Goal: Task Accomplishment & Management: Manage account settings

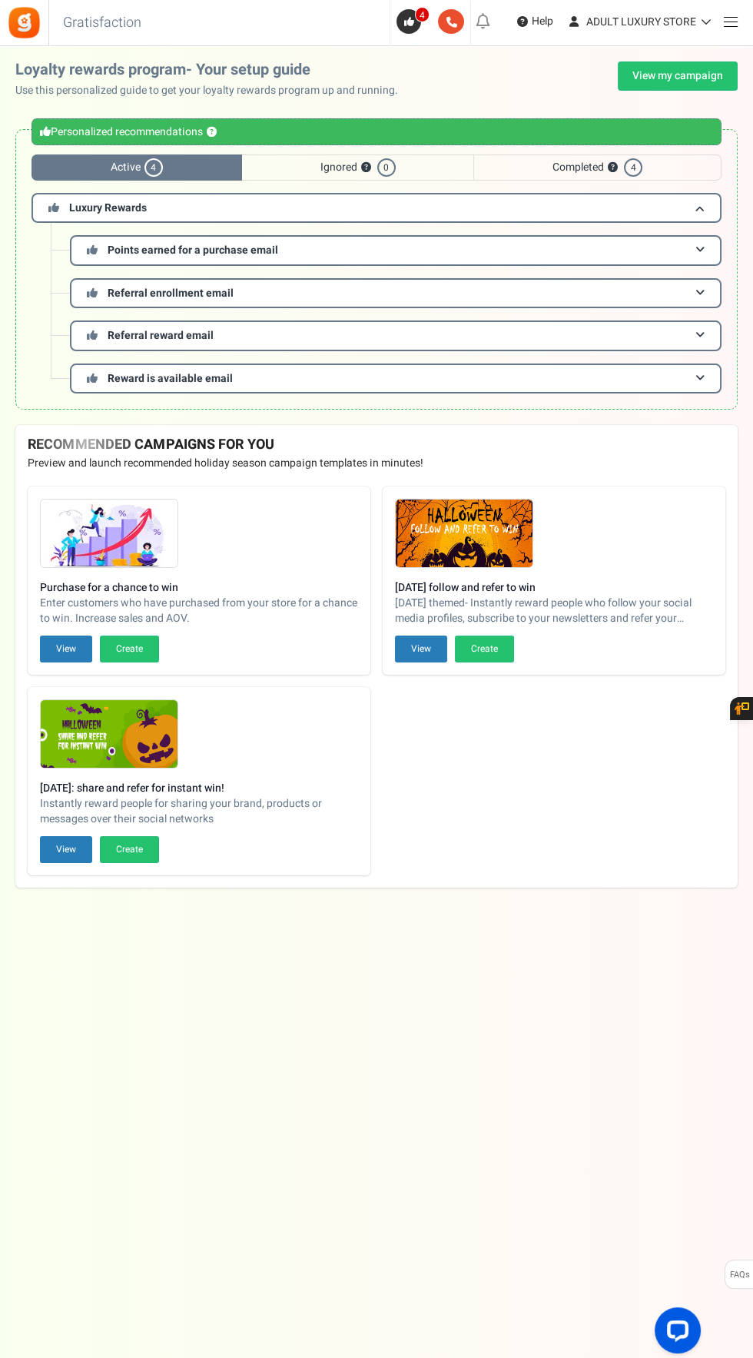
click at [730, 22] on span at bounding box center [731, 22] width 14 height 1
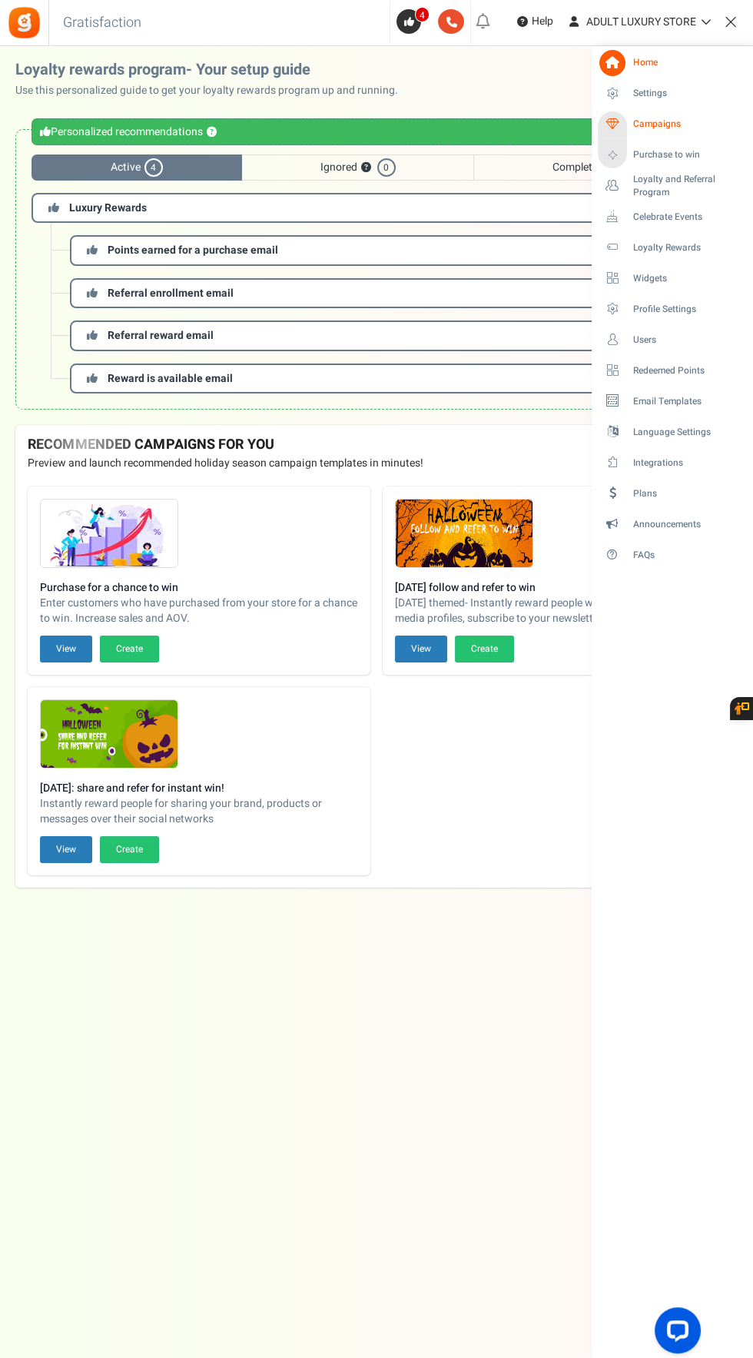
click at [672, 137] on link "Campaigns" at bounding box center [672, 124] width 148 height 26
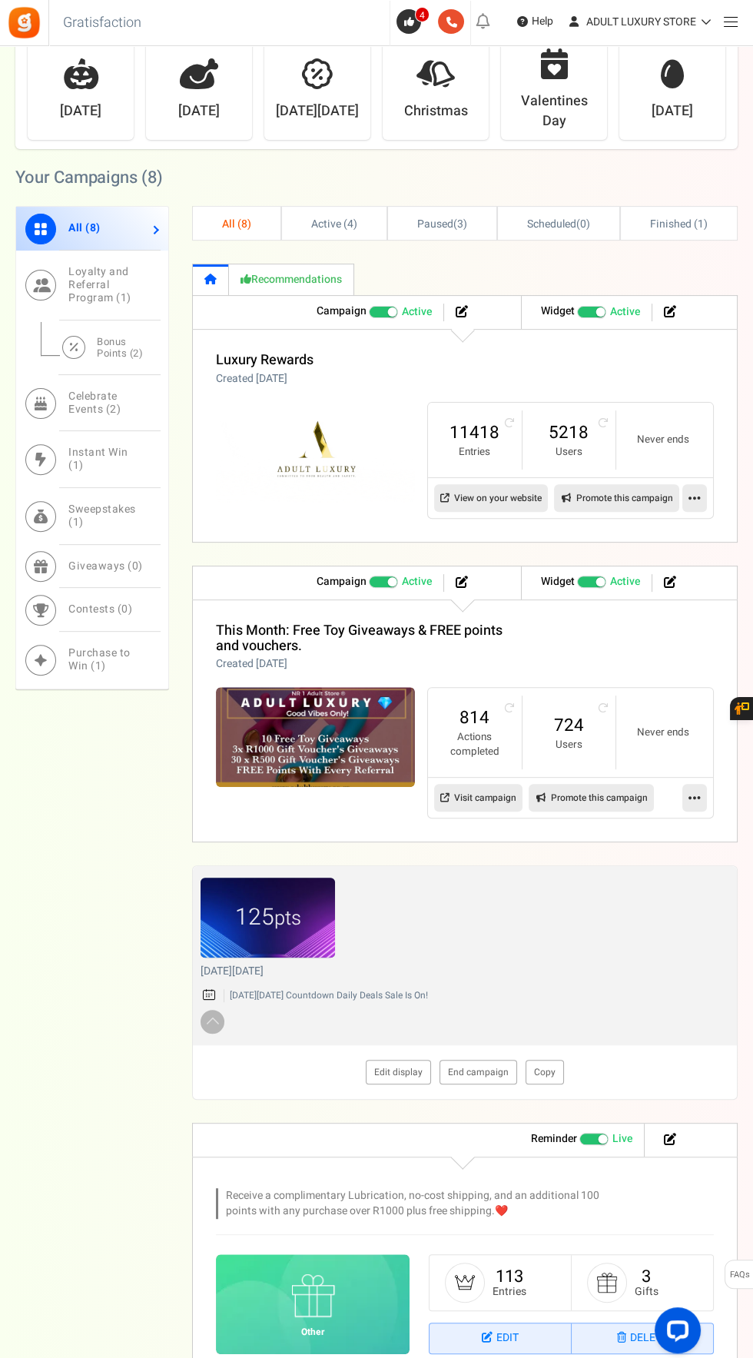
scroll to position [635, 0]
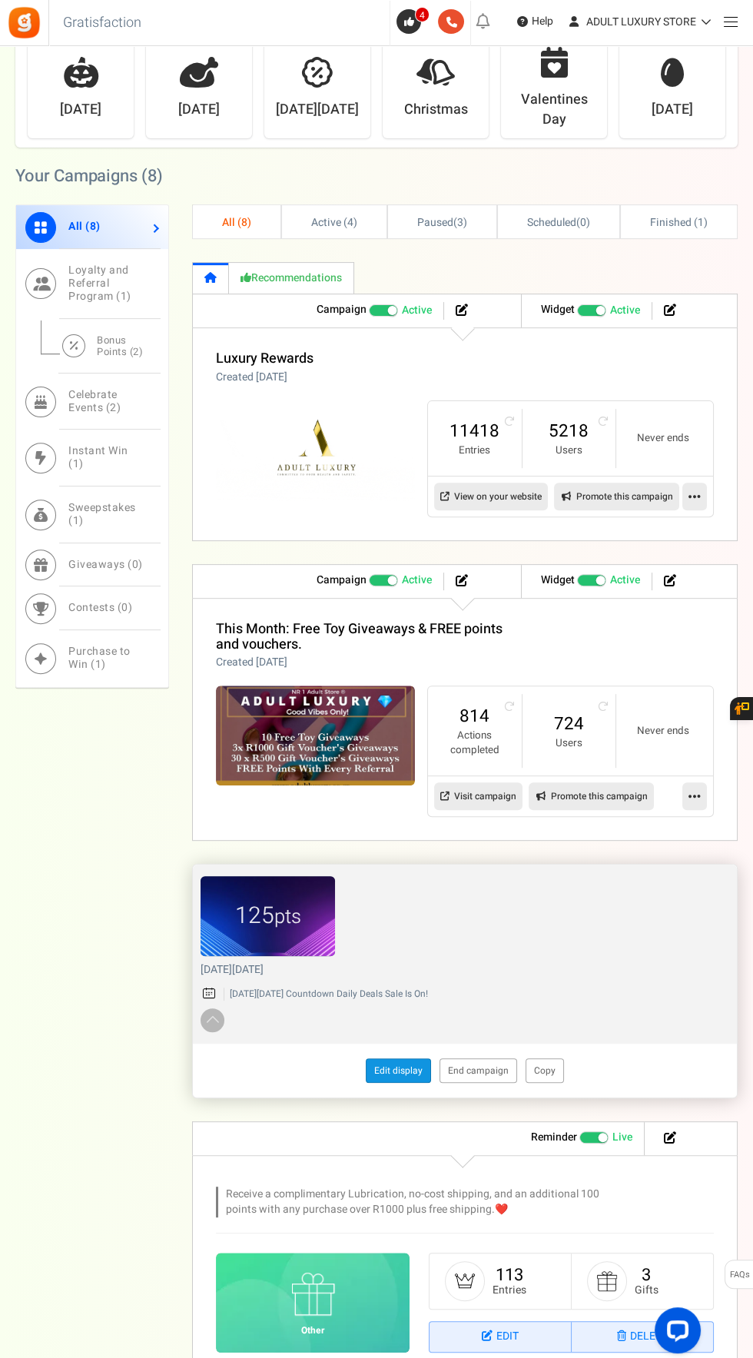
click at [399, 1061] on link "Edit display" at bounding box center [398, 1070] width 65 height 25
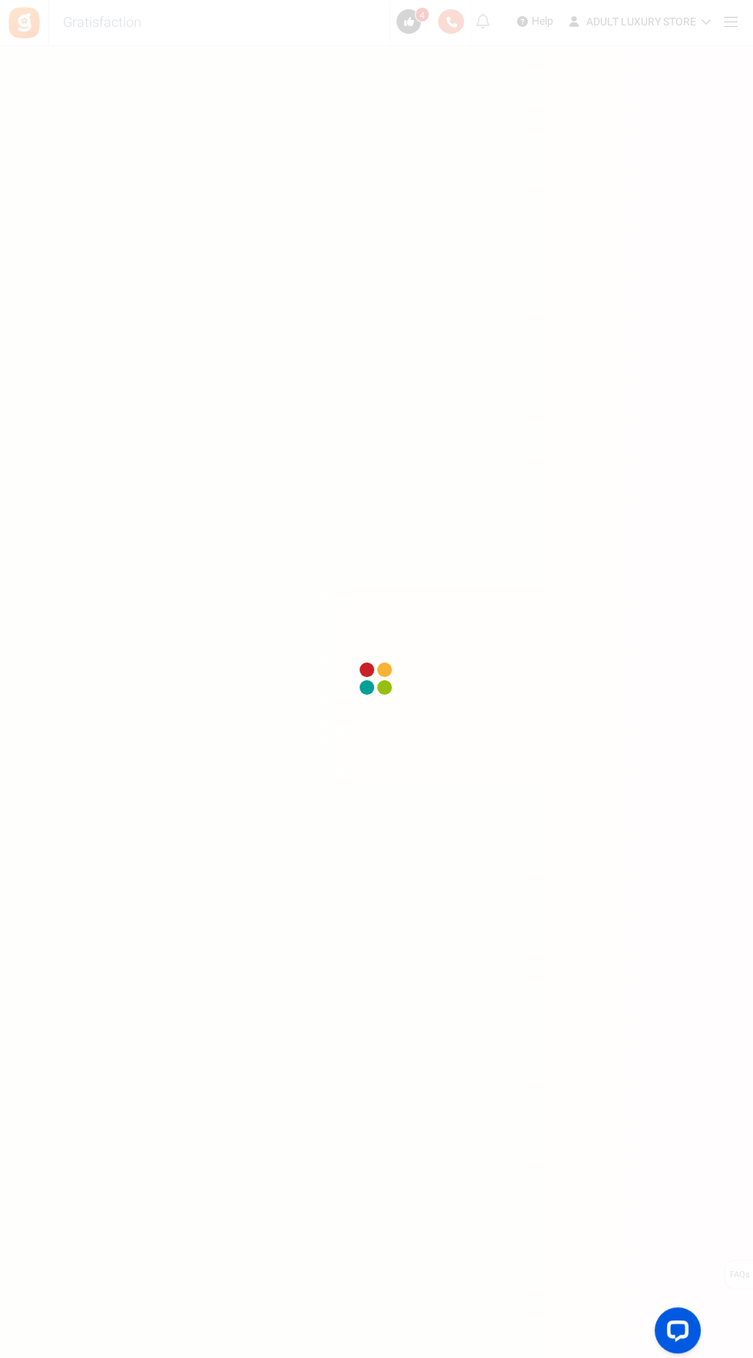
scroll to position [117, 0]
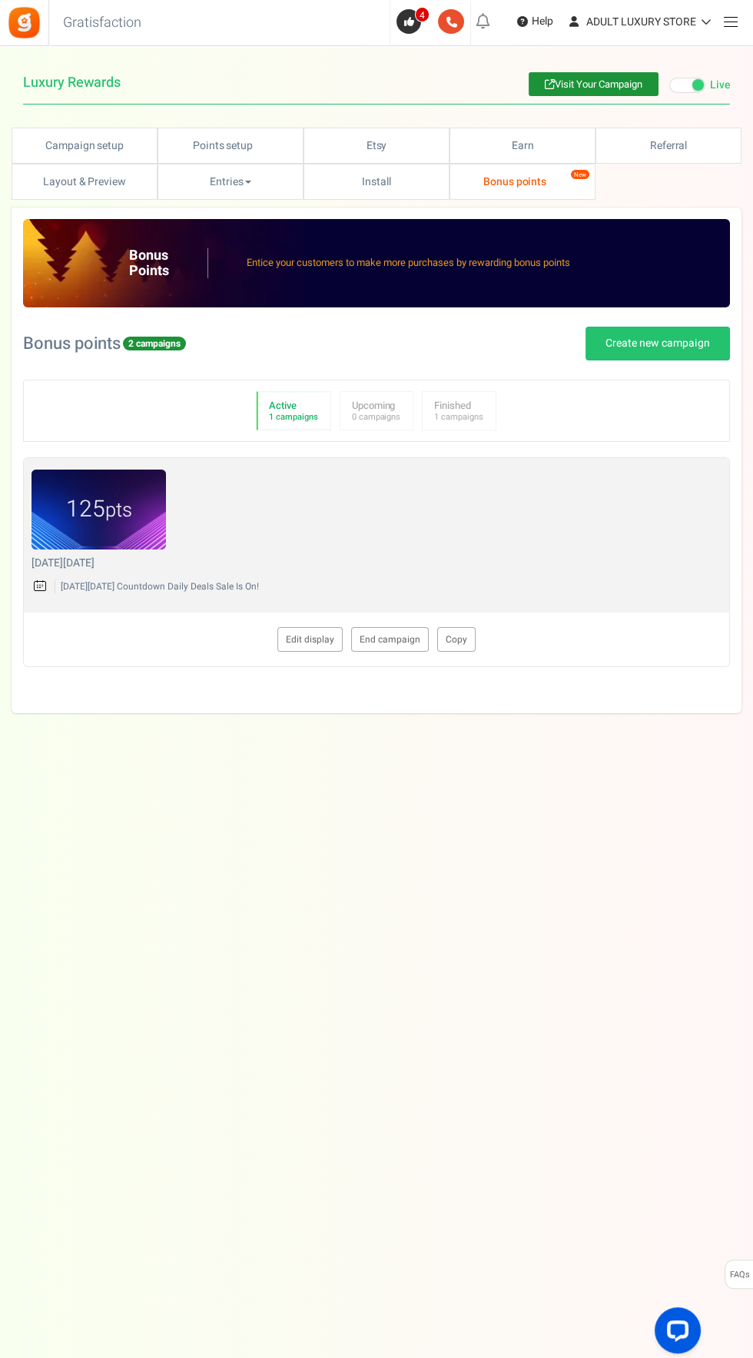
type textarea "[DATE][DATE]"
type textarea "[DATE][DATE] Countdown Daily Deals Sale Is On!"
type input "#aa7f16"
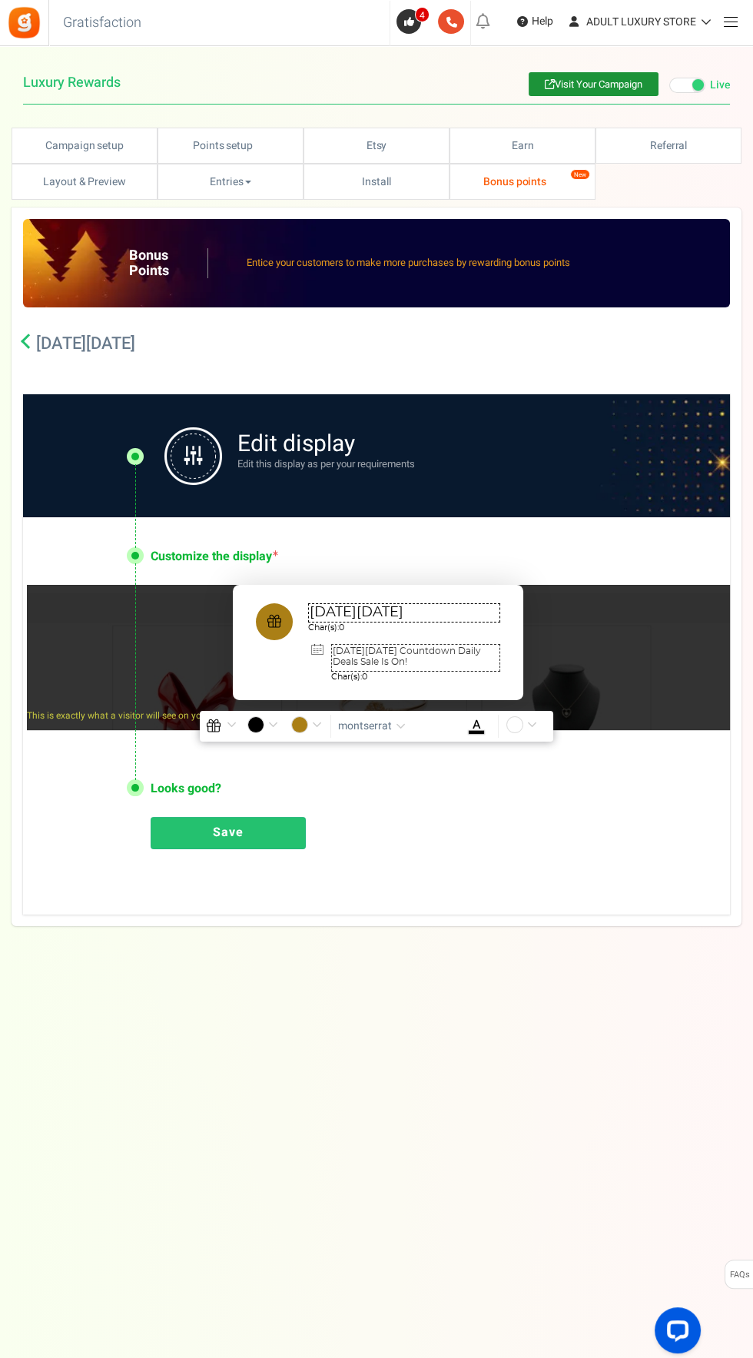
click at [468, 615] on textarea "[DATE][DATE]" at bounding box center [404, 612] width 192 height 19
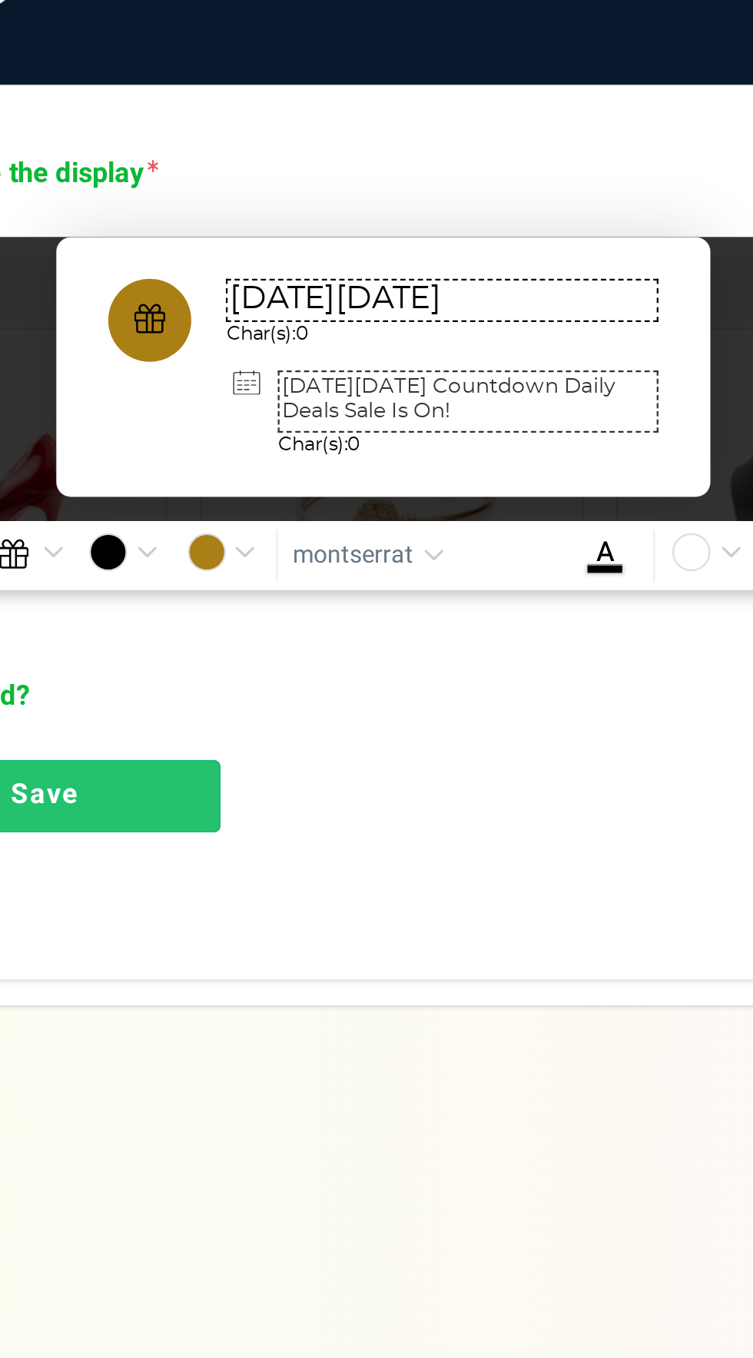
click at [419, 610] on textarea "[DATE][DATE]" at bounding box center [404, 612] width 192 height 19
paste textarea "Countdown Daily Deals Sale Is On!"
type textarea "[DATE][DATE] Countdown Daily Deals Sale Is On! ♥️"
click at [422, 665] on textarea "[DATE][DATE] Countdown Daily Deals Sale Is On!" at bounding box center [415, 658] width 169 height 28
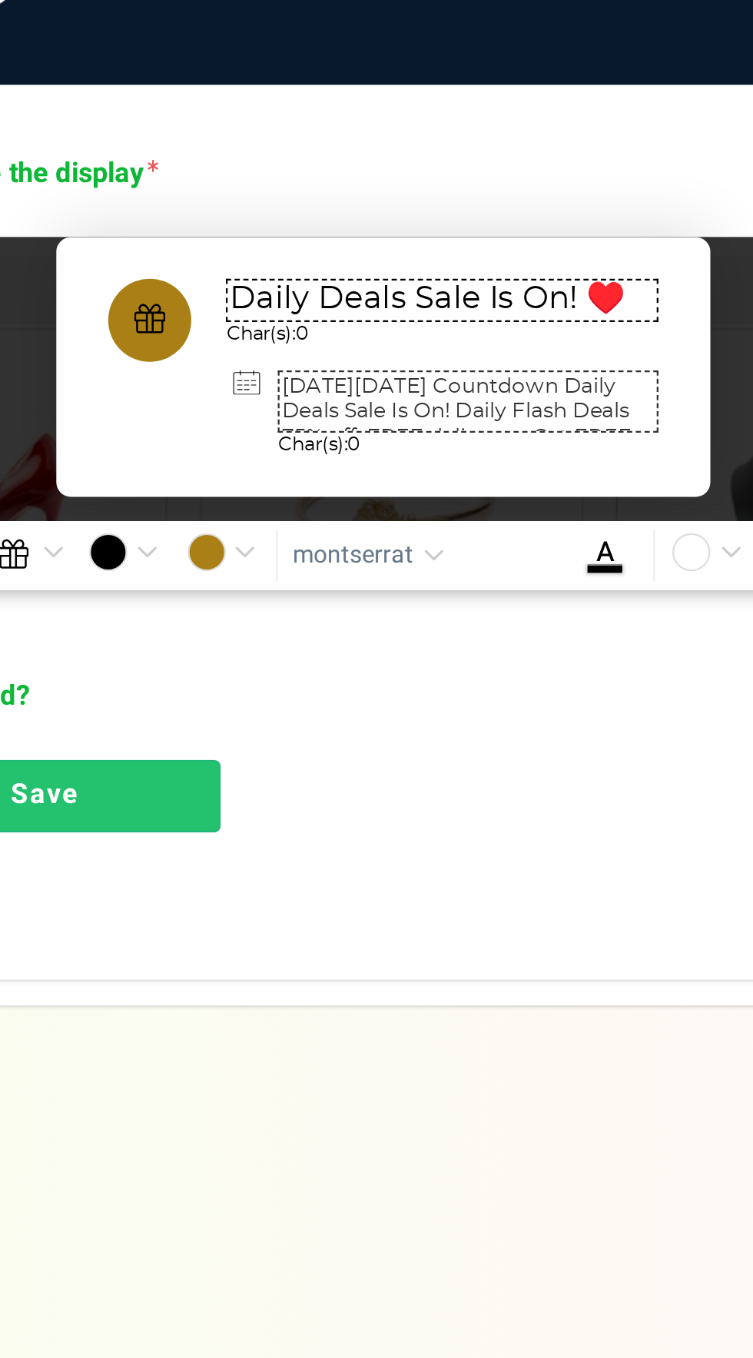
scroll to position [1, 0]
click at [406, 662] on textarea "[DATE][DATE] Countdown Daily Deals Sale Is On! Daily Flash Deals 75% off. FREE …" at bounding box center [415, 658] width 169 height 28
click at [410, 657] on textarea "[DATE][DATE] Countdown Daily Deals Sale Is On! Daily Flash Deals 75% off. FREE …" at bounding box center [415, 658] width 169 height 28
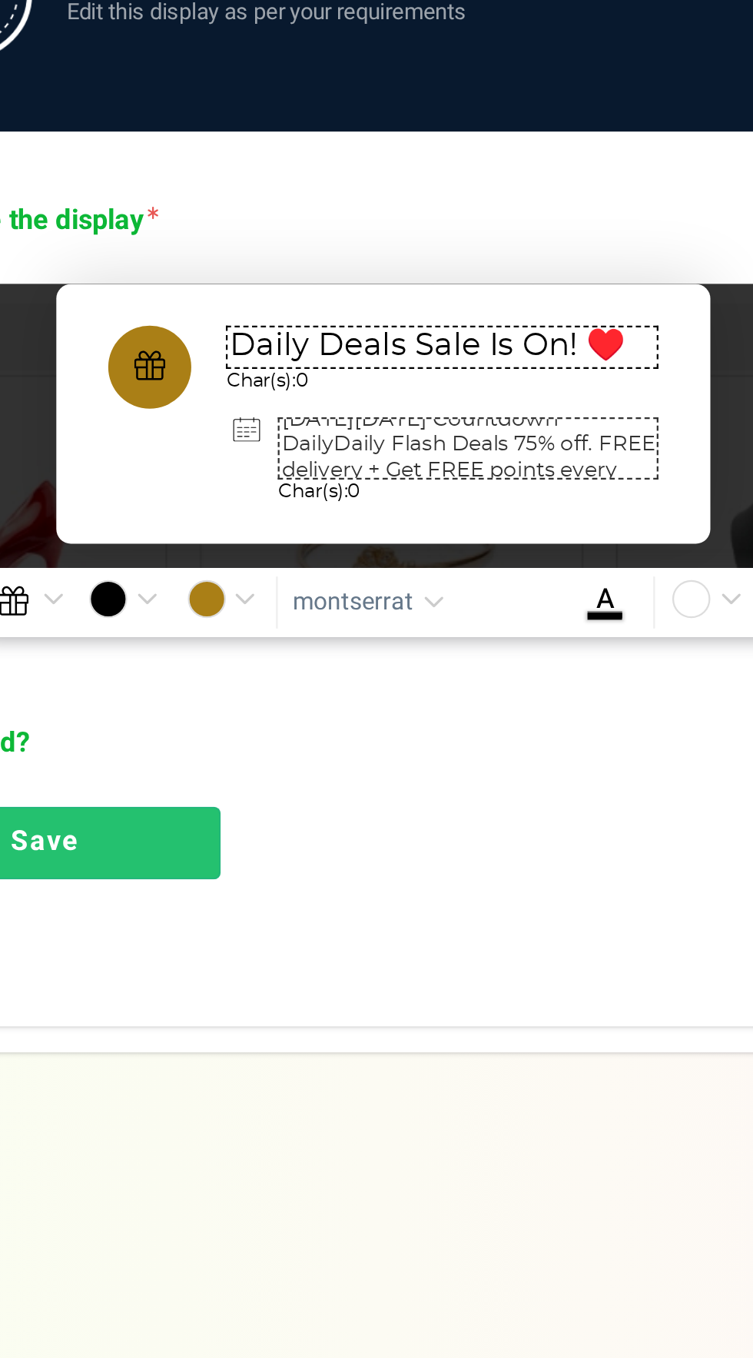
scroll to position [2, 0]
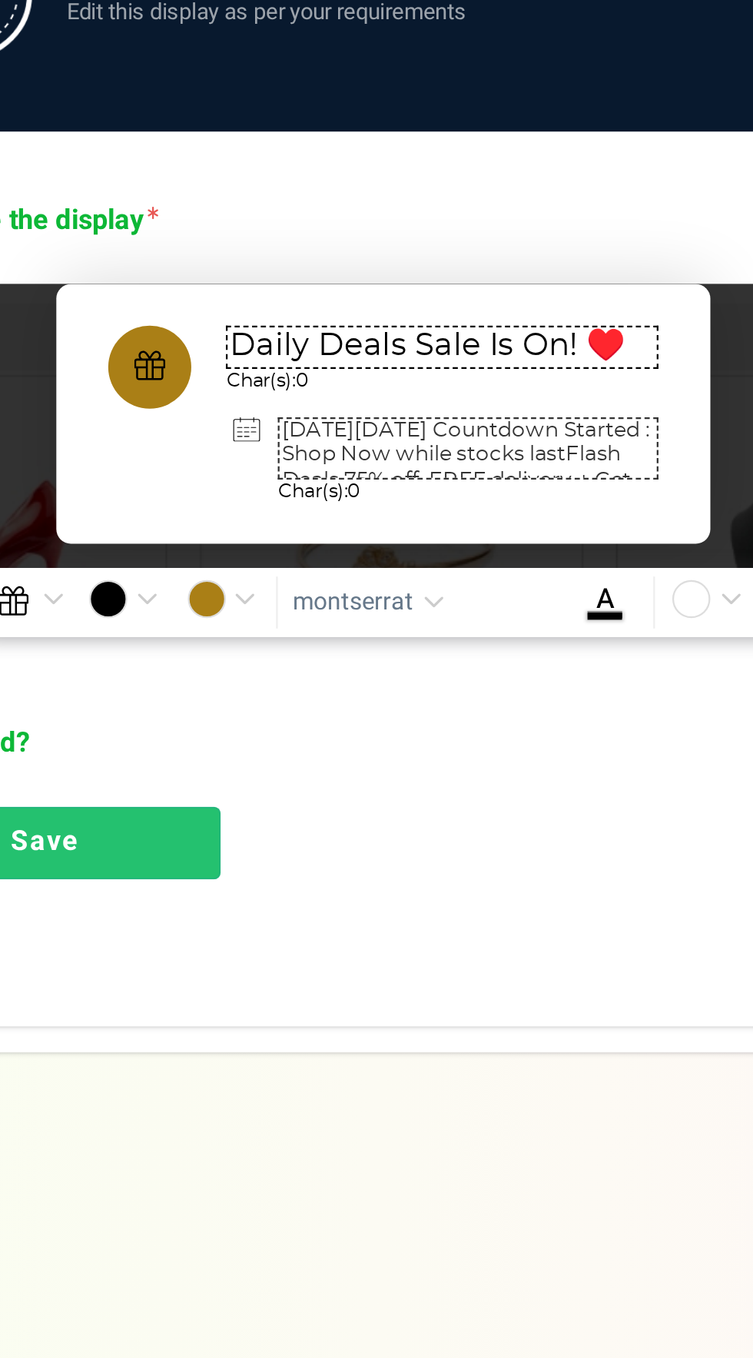
click at [443, 662] on textarea "[DATE][DATE] Countdown Started : Shop Now while stocks lastFlash Deals 75% off.…" at bounding box center [415, 658] width 169 height 28
click at [369, 663] on textarea "[DATE][DATE] Countdown Started : Shop Now while stocks lastFlash Deals 75% off.…" at bounding box center [415, 658] width 169 height 28
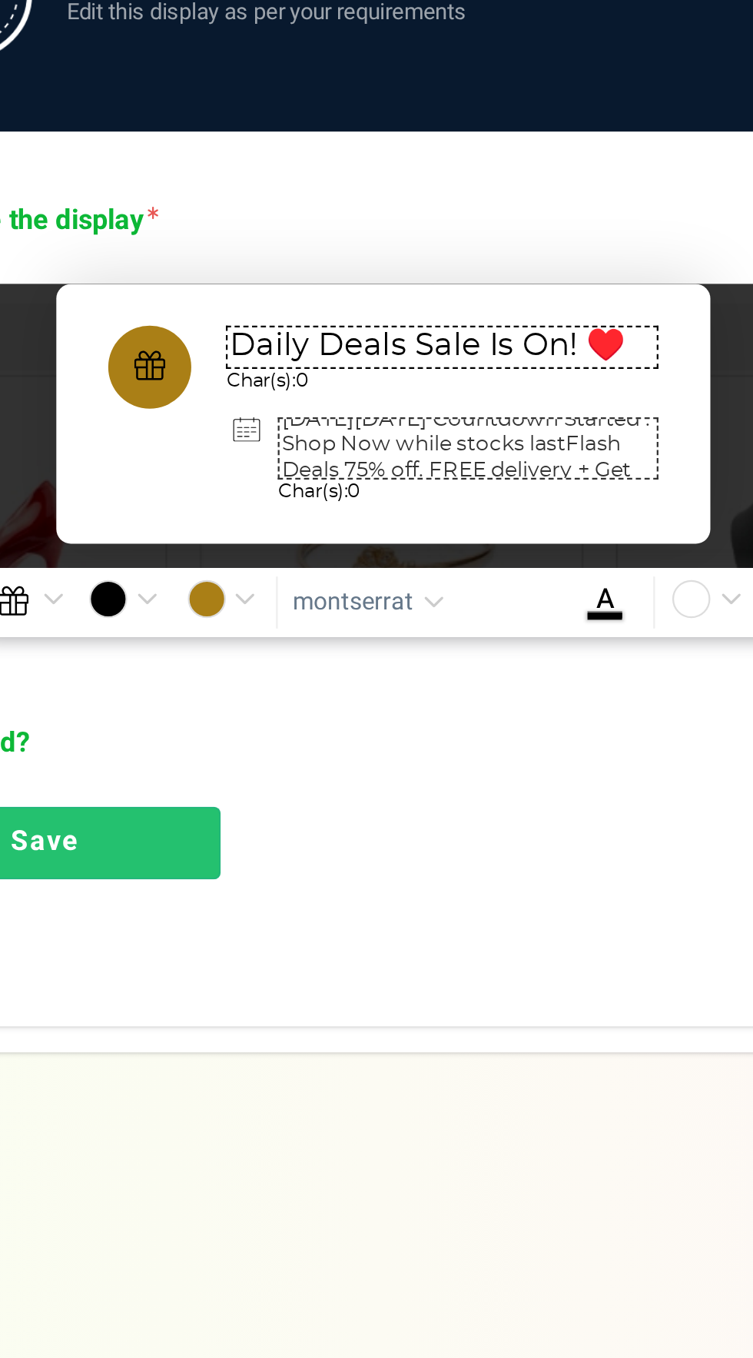
click at [412, 665] on textarea "[DATE][DATE] Countdown Started : Shop Now while stocks lastFlash Deals 75% off.…" at bounding box center [415, 658] width 169 height 28
click at [453, 658] on textarea "[DATE][DATE] Countdown Started : Shop Now while stocks lastFlash Deals 75% off.…" at bounding box center [415, 658] width 169 height 28
click at [460, 655] on textarea "[DATE][DATE] Countdown Started : Shop Now while stocks lastFlash Deals 75% off.…" at bounding box center [415, 658] width 169 height 28
click at [380, 656] on textarea "[DATE][DATE] Countdown Started : Shop Now Flash Deals 75% off. FREE delivery + …" at bounding box center [415, 658] width 169 height 28
paste textarea "available while stocks last"
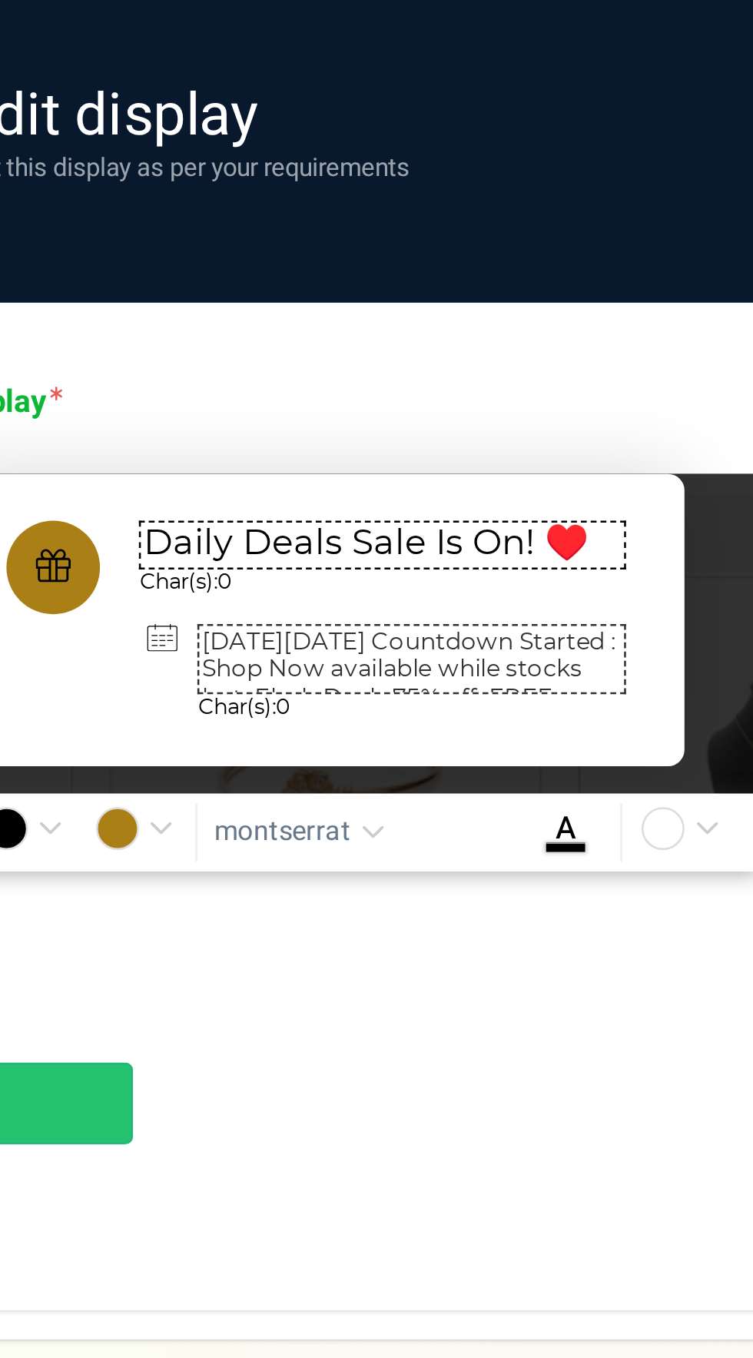
scroll to position [0, 0]
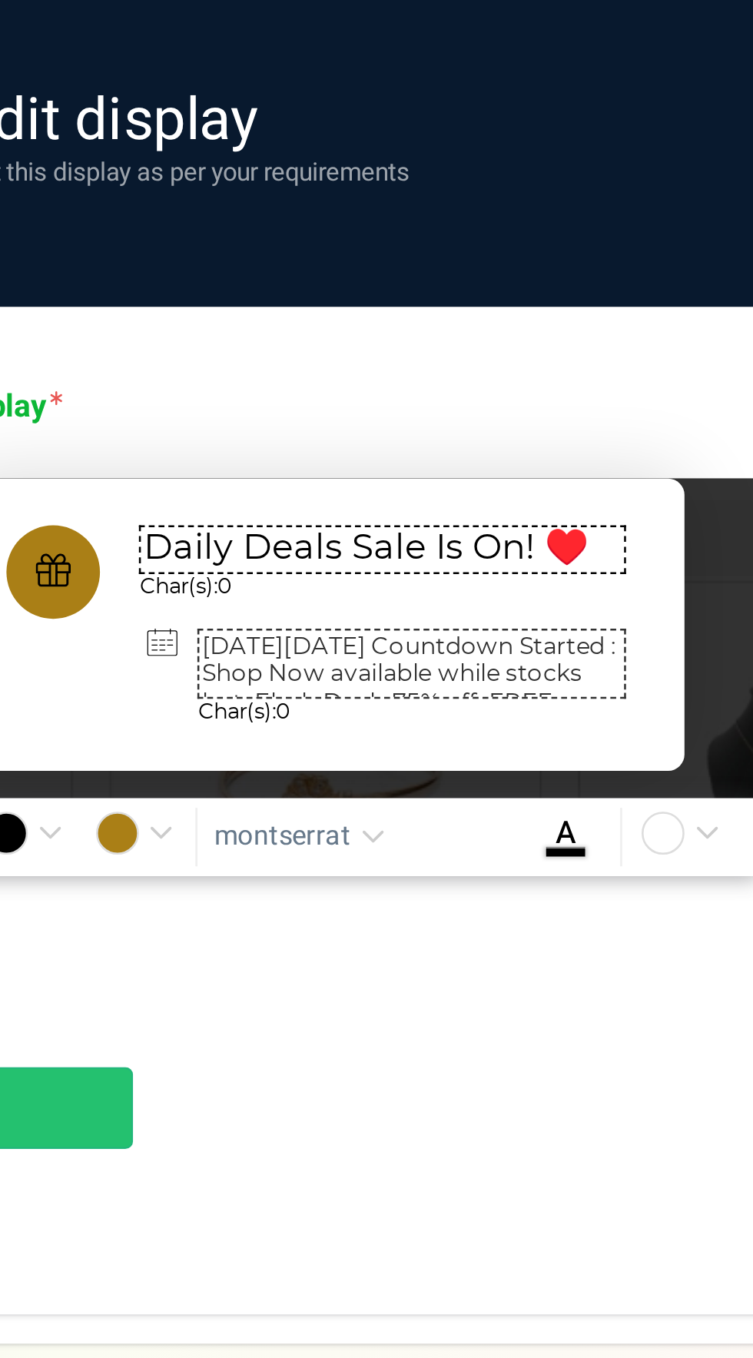
click at [381, 663] on textarea "[DATE][DATE] Countdown Started : Shop Now available while stocks last Flash Dea…" at bounding box center [415, 658] width 169 height 28
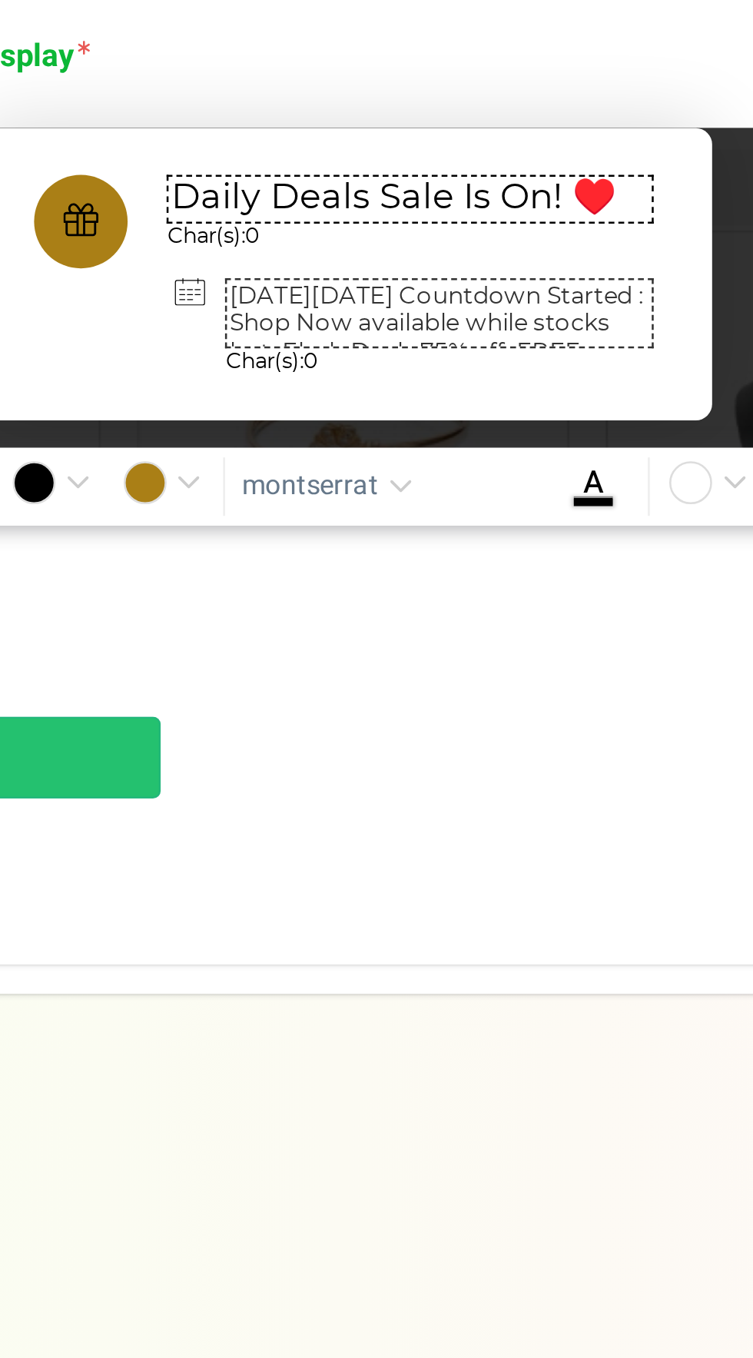
click at [390, 668] on textarea "[DATE][DATE] Countdown Started : Shop Now available while stocks last Flash Dea…" at bounding box center [415, 658] width 169 height 28
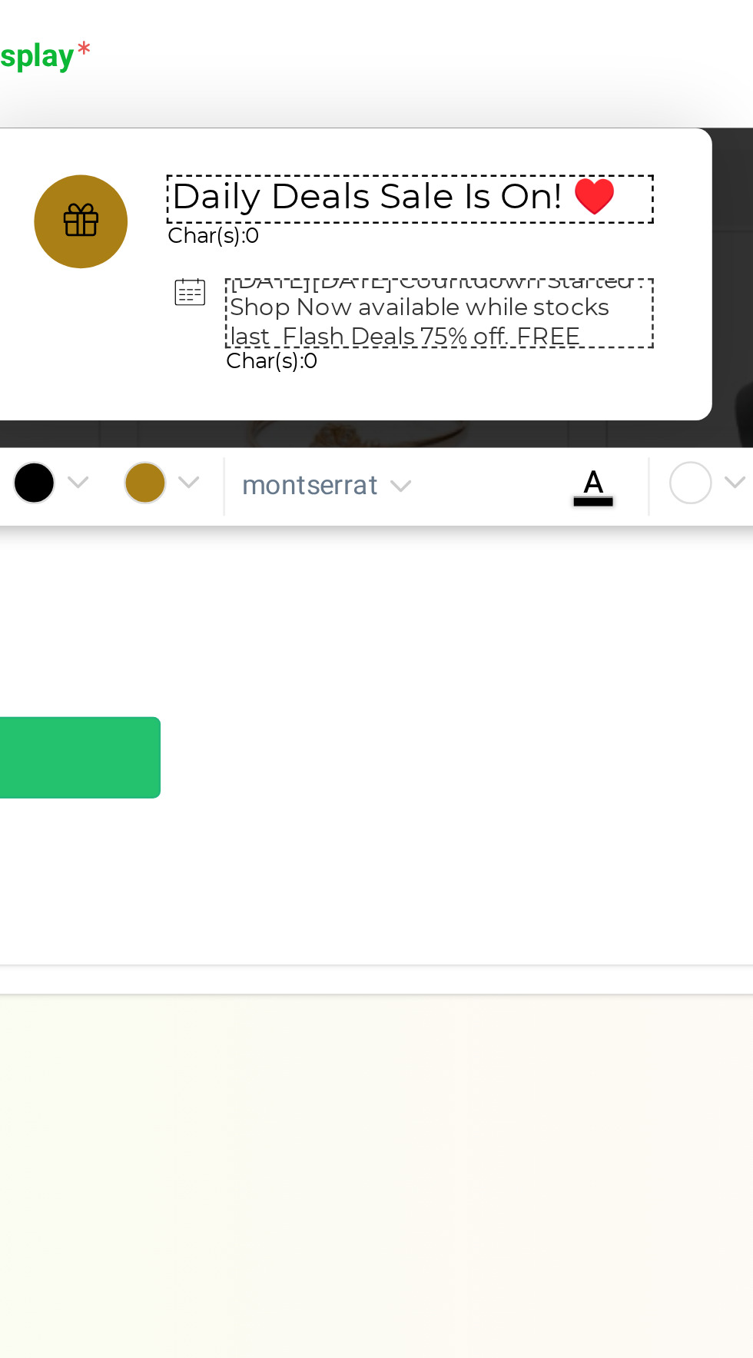
click at [382, 655] on textarea "[DATE][DATE] Countdown Started : Shop Now available while stocks last Flash Dea…" at bounding box center [415, 658] width 169 height 28
click at [391, 656] on textarea "[DATE][DATE] Countdown Started : Shop Now available while stocks last Flash Dea…" at bounding box center [415, 658] width 169 height 28
click at [391, 654] on textarea "[DATE][DATE] Countdown Started : Shop Now available while stocks last Flash Dea…" at bounding box center [415, 658] width 169 height 28
click at [387, 658] on textarea "[DATE][DATE] Countdown Started : Shop Now available while stocks last Flash Dea…" at bounding box center [415, 658] width 169 height 28
click at [450, 656] on textarea "[DATE][DATE] Countdown Started : Available while stocks last Flash Deals 75% of…" at bounding box center [415, 658] width 169 height 28
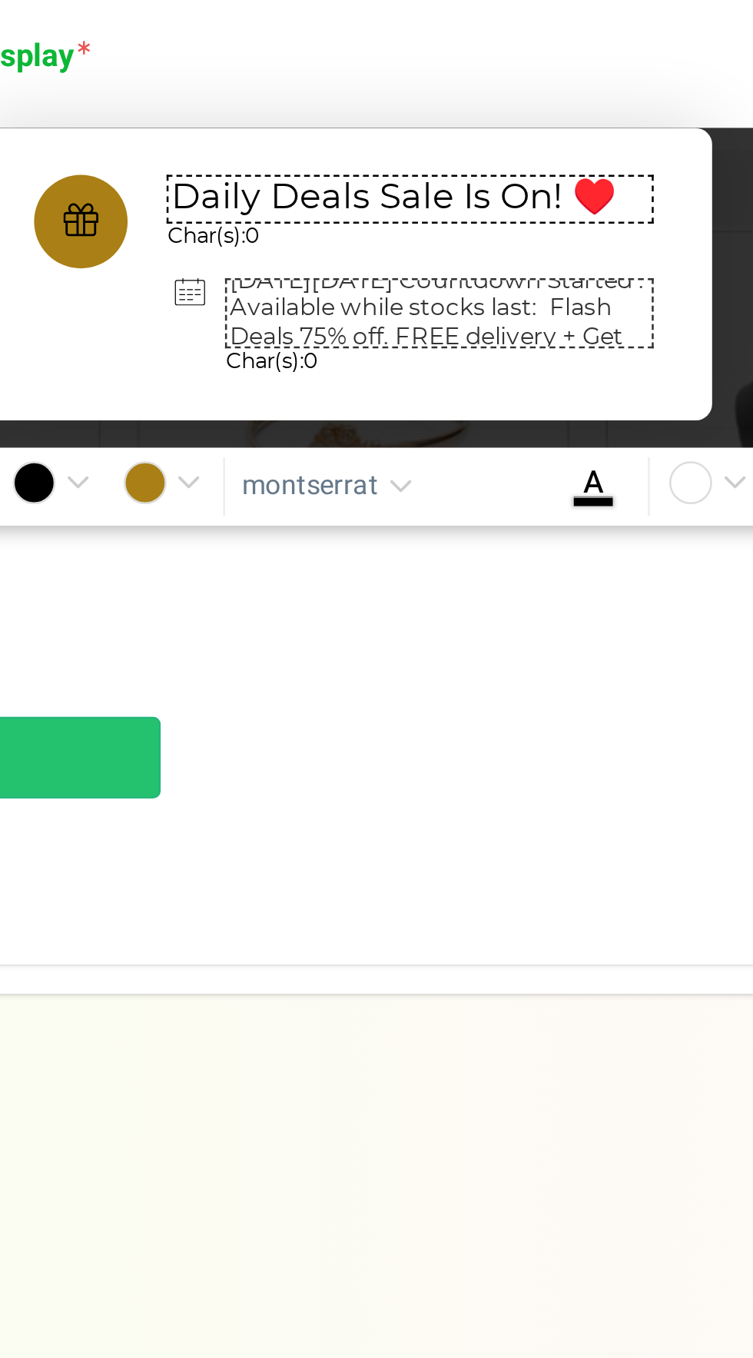
click at [458, 656] on textarea "[DATE][DATE] Countdown Started : Available while stocks last: Flash Deals 75% o…" at bounding box center [415, 658] width 169 height 28
click at [489, 654] on textarea "[DATE][DATE] Countdown Started : Available while stocks last: Flash Deals 75% o…" at bounding box center [415, 658] width 169 height 28
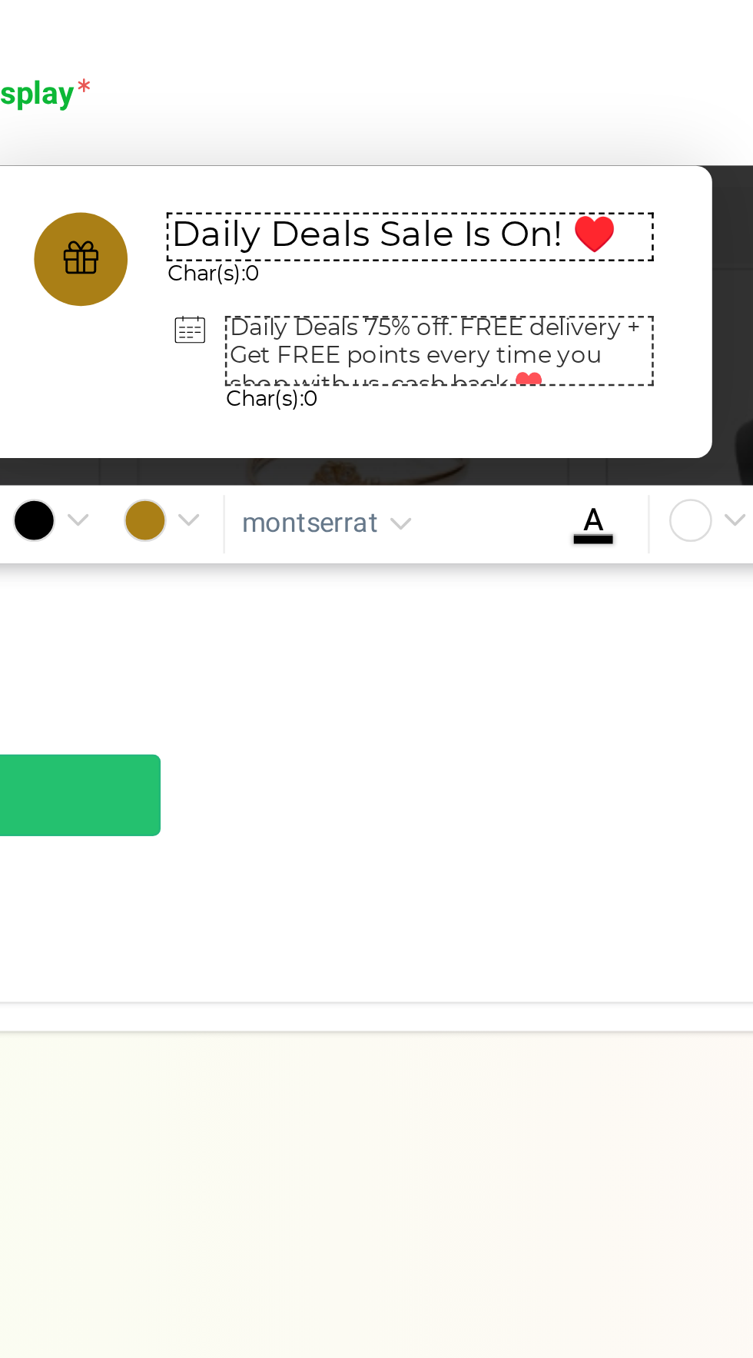
scroll to position [30, 0]
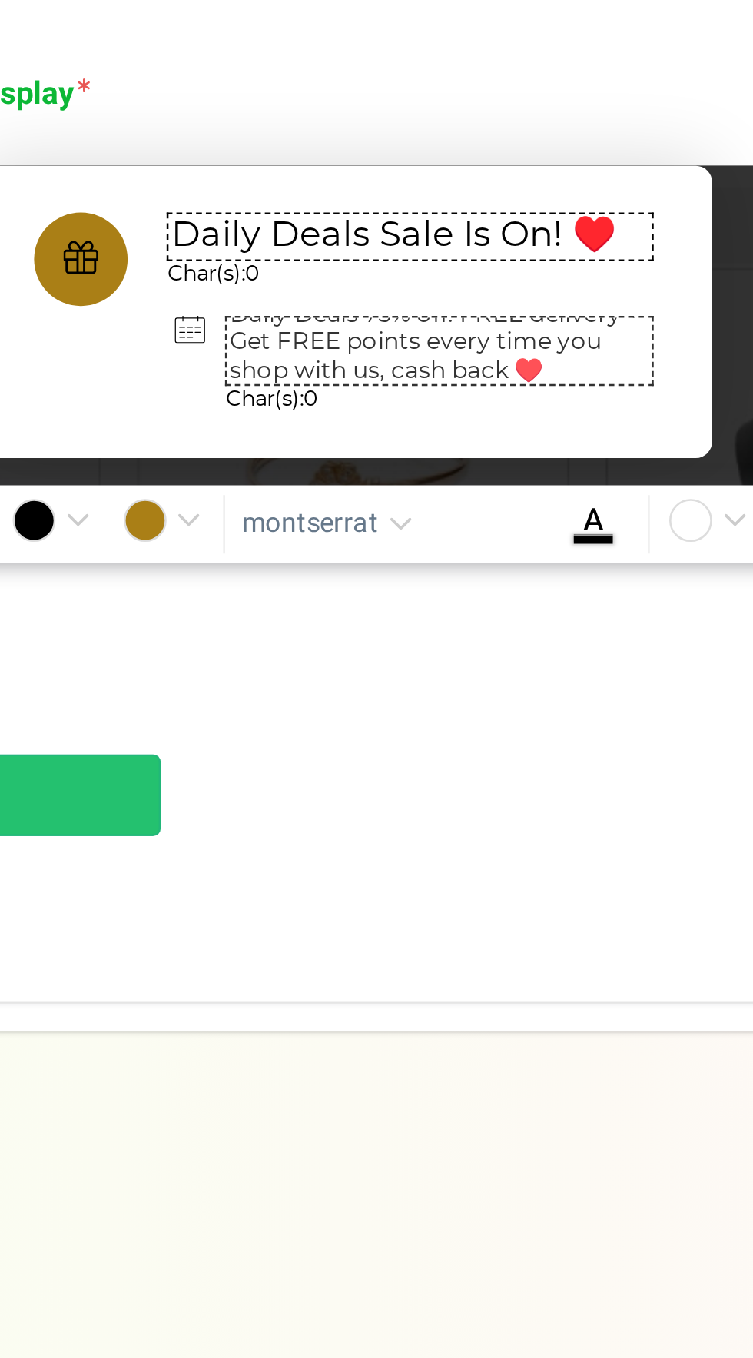
type textarea "[DATE][DATE] Countdown Started : Available while stocks last: Flash Daily Deals…"
click at [265, 831] on link "Save" at bounding box center [228, 833] width 155 height 32
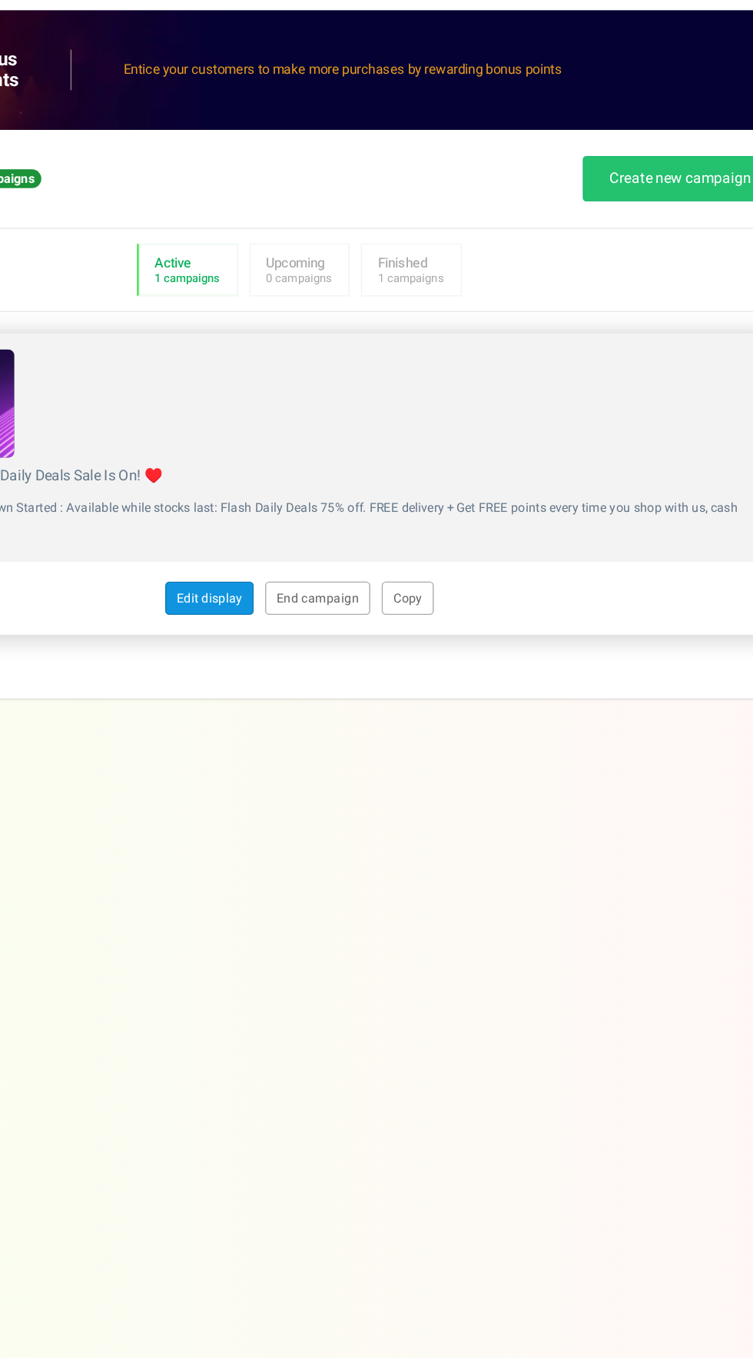
click at [307, 656] on link "Edit display" at bounding box center [309, 653] width 65 height 25
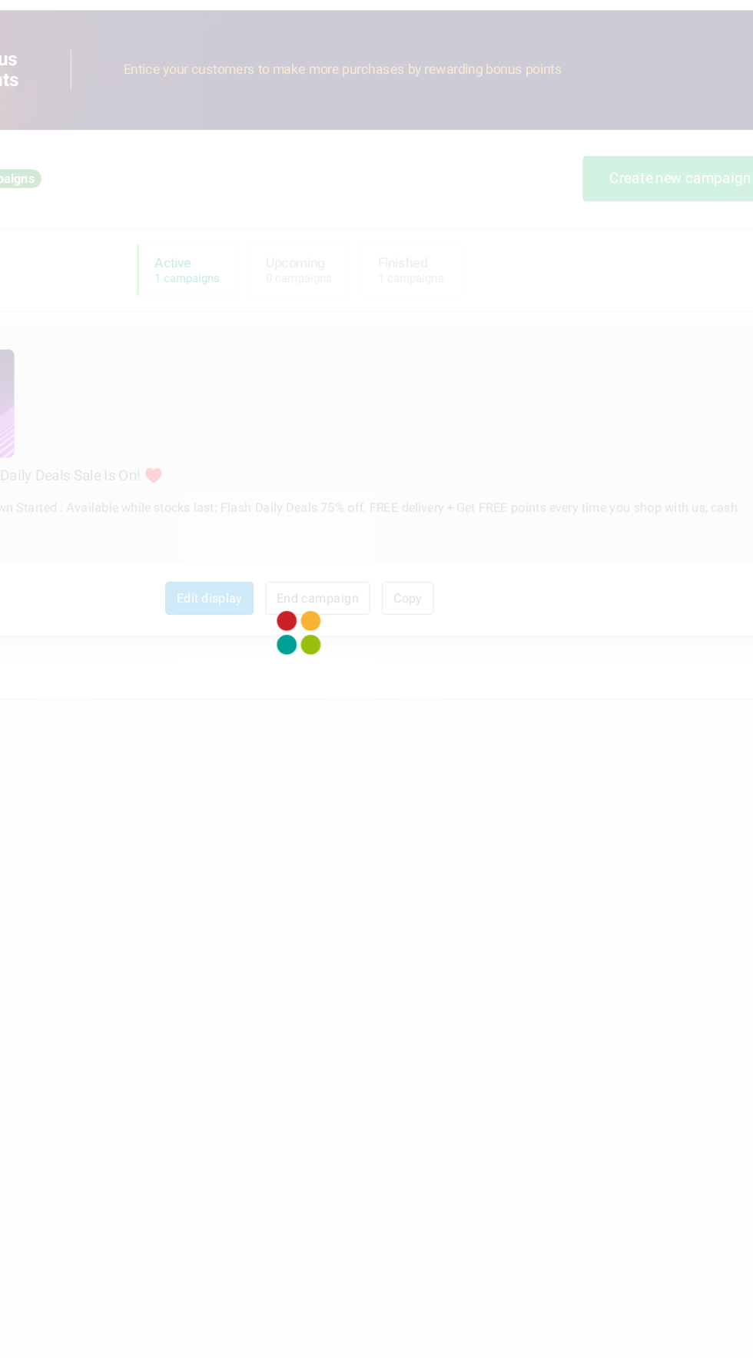
type textarea "[DATE][DATE] Countdown Daily Deals Sale Is On! ♥️"
type textarea "[DATE][DATE] Countdown Started : Available while stocks last: Flash Daily Deals…"
type input "#aa7f16"
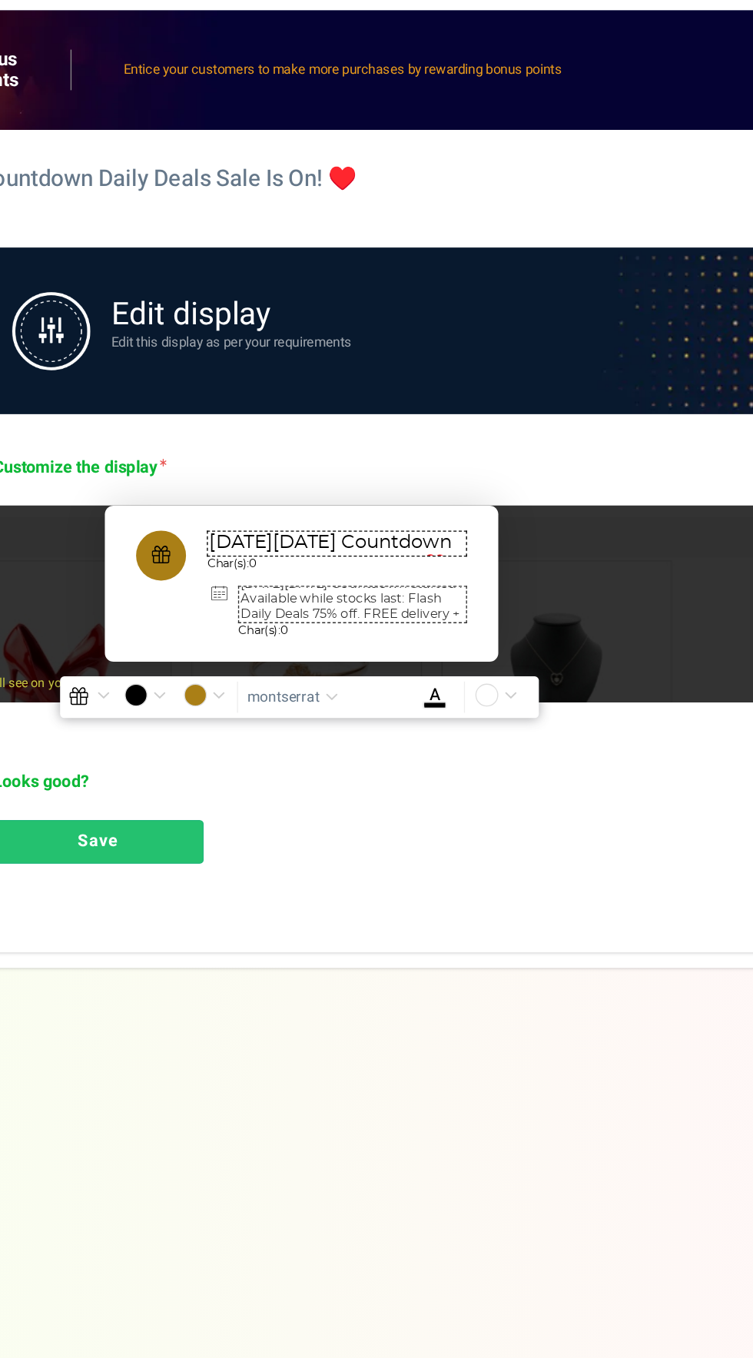
scroll to position [8, 0]
click at [406, 675] on span "Char(s): 0" at bounding box center [415, 677] width 169 height 10
click at [412, 661] on textarea "[DATE][DATE] Countdown Started : Available while stocks last: Flash Daily Deals…" at bounding box center [415, 658] width 169 height 28
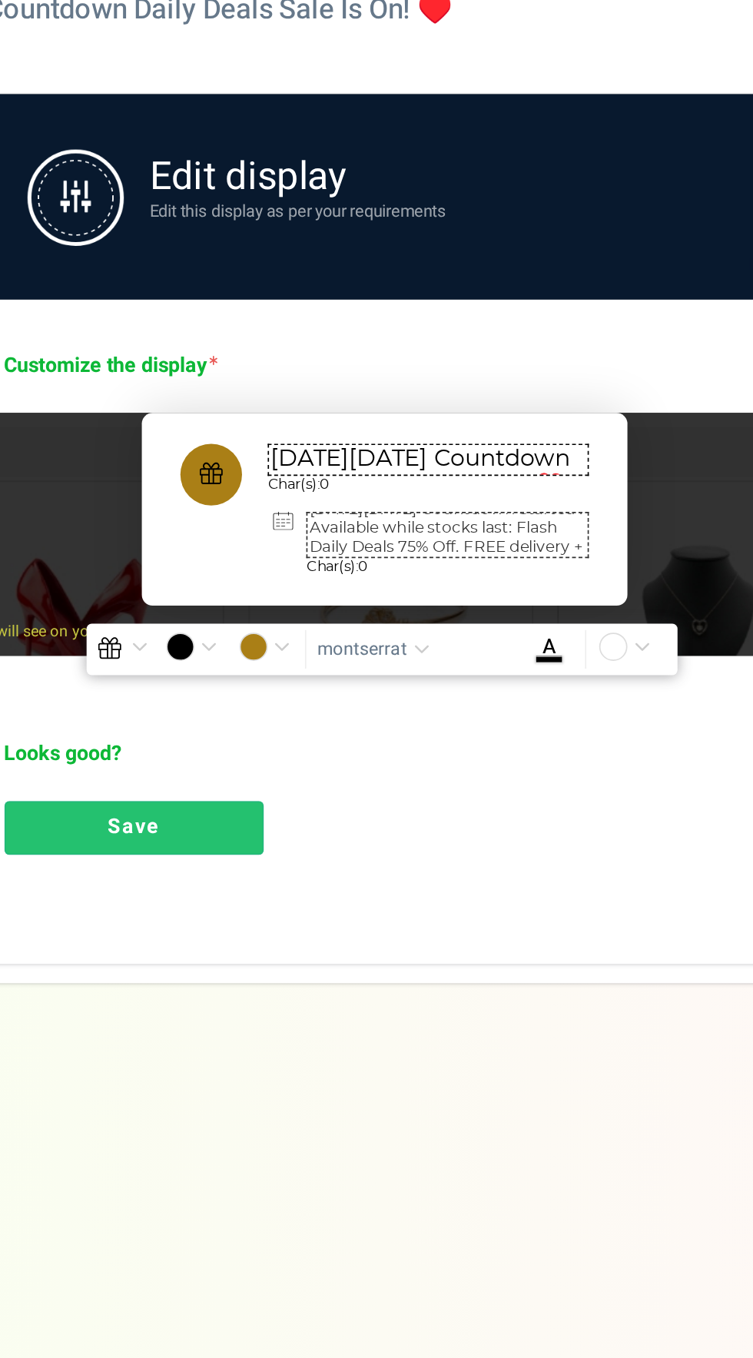
type textarea "[DATE][DATE] Countdown Started : Available while stocks last: Flash Daily Deals…"
click at [265, 838] on link "Save" at bounding box center [228, 833] width 155 height 32
